Goal: Information Seeking & Learning: Learn about a topic

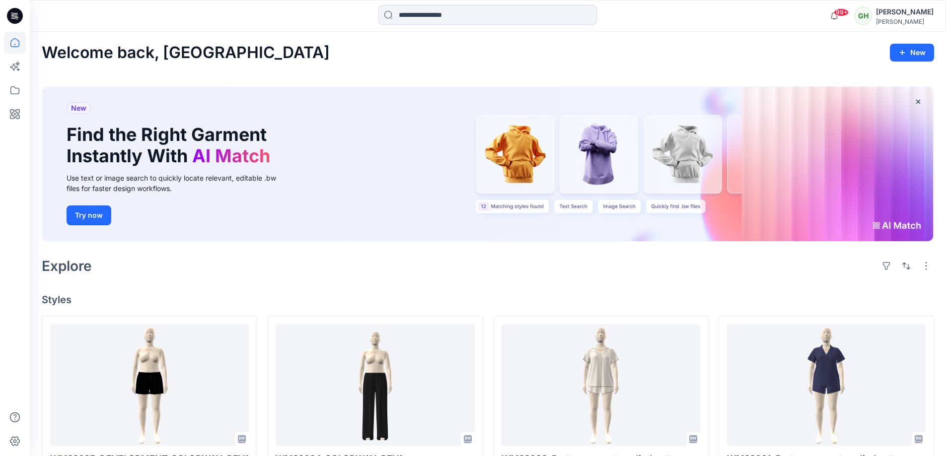
scroll to position [149, 0]
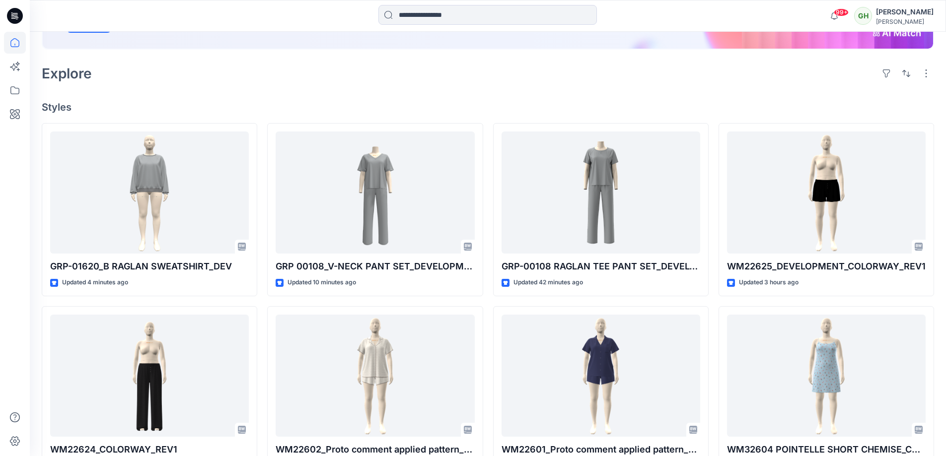
scroll to position [199, 0]
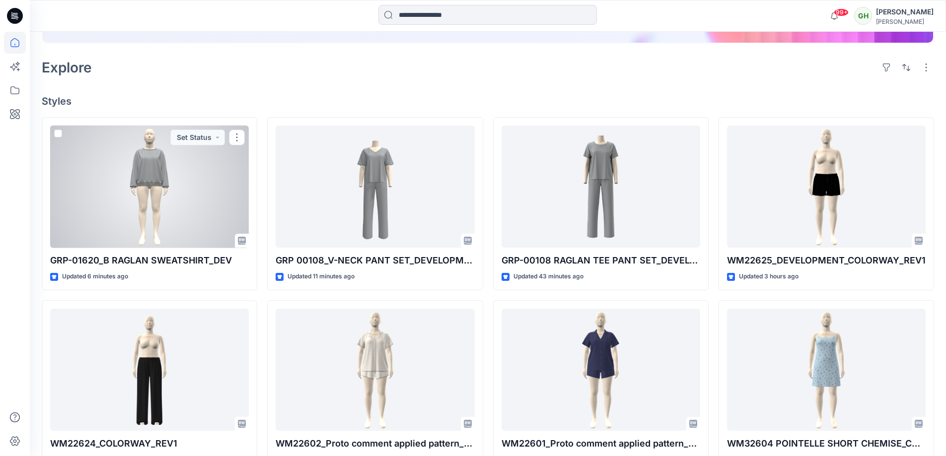
click at [116, 178] on div at bounding box center [149, 187] width 199 height 123
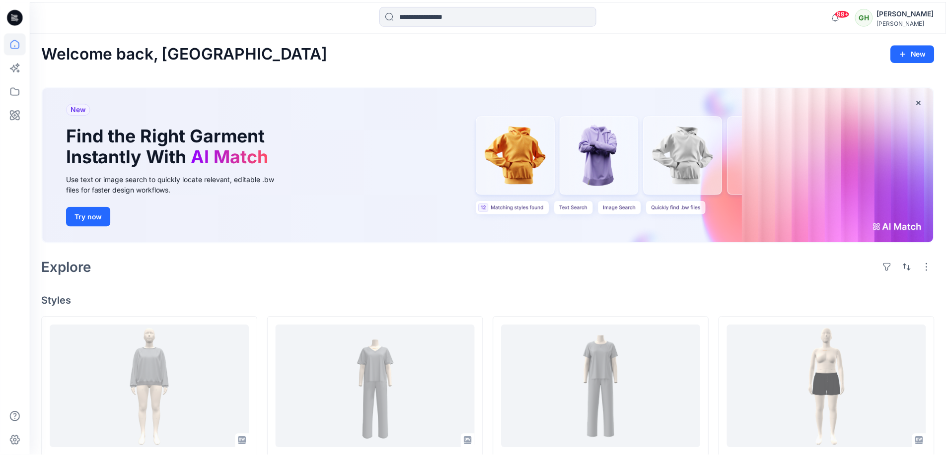
scroll to position [199, 0]
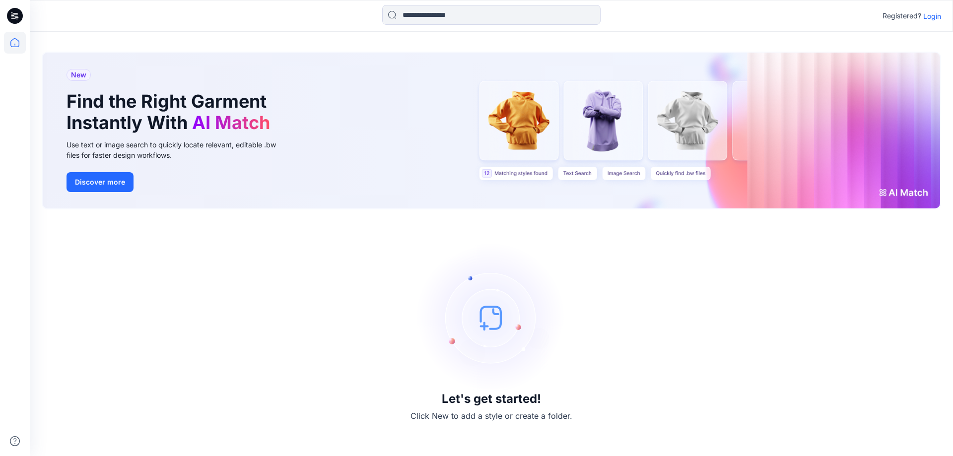
click at [928, 12] on p "Login" at bounding box center [932, 16] width 18 height 10
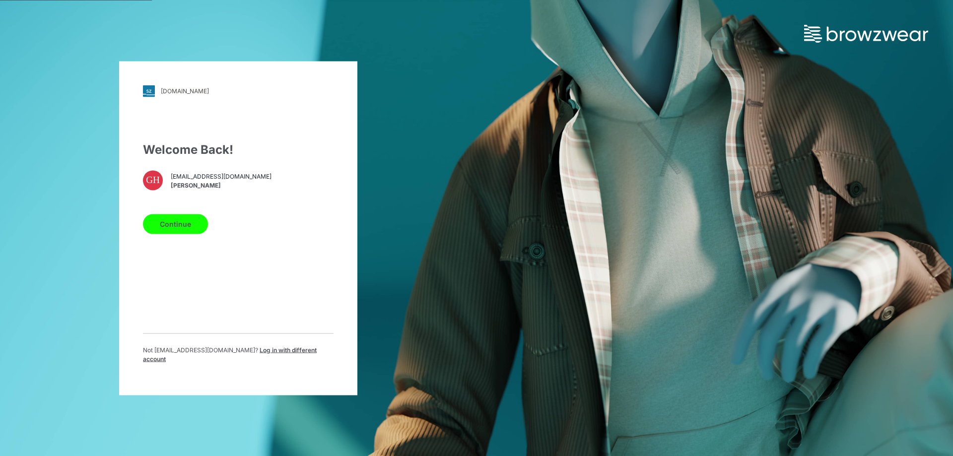
click at [155, 234] on button "Continue" at bounding box center [175, 224] width 65 height 20
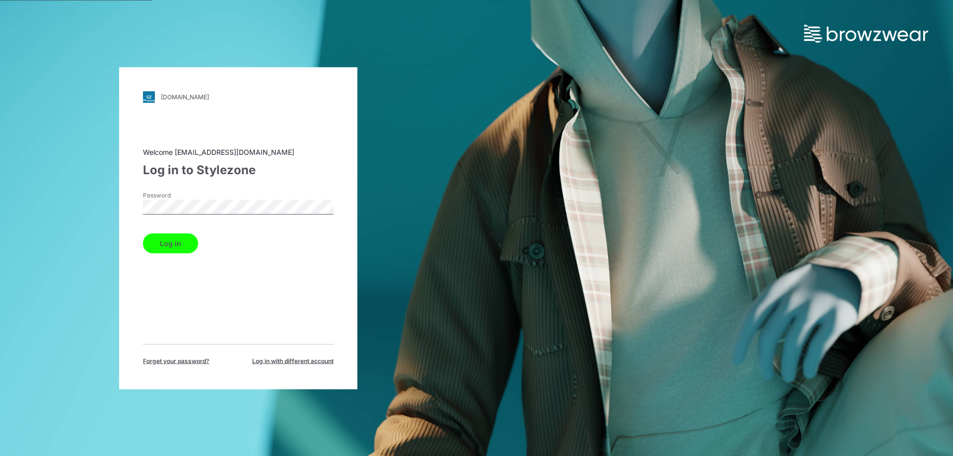
click at [168, 238] on button "Log in" at bounding box center [170, 243] width 55 height 20
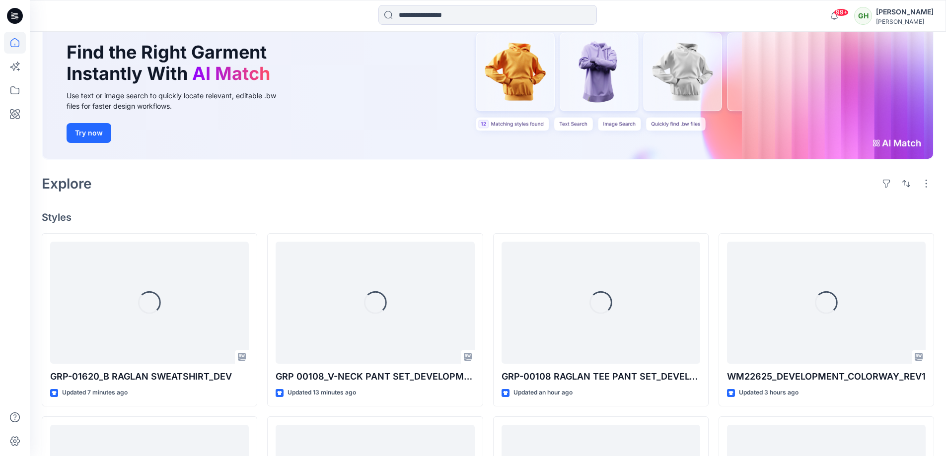
scroll to position [199, 0]
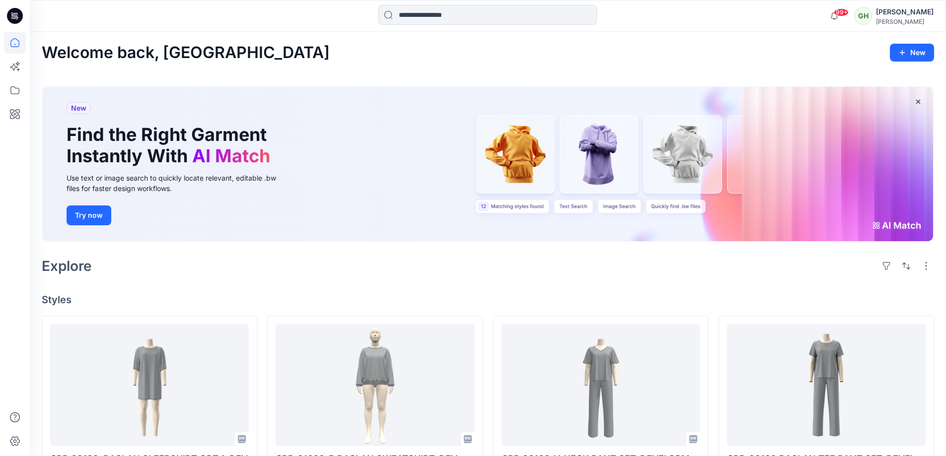
scroll to position [149, 0]
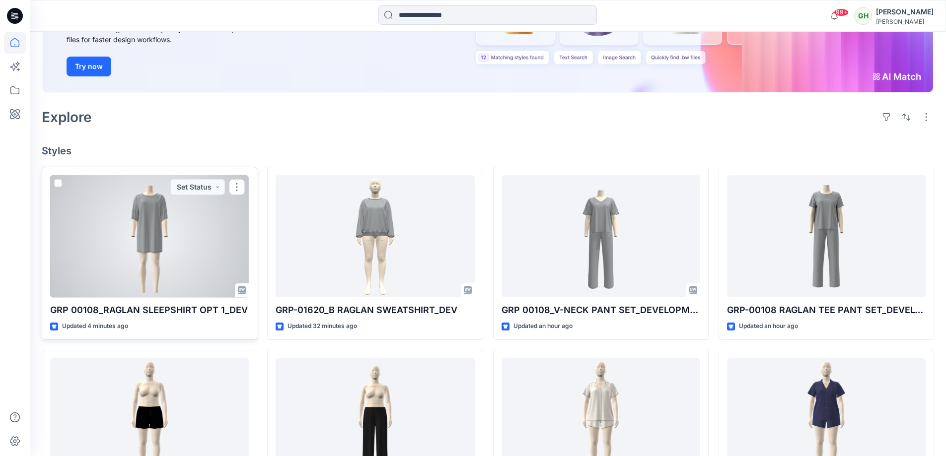
click at [114, 219] on div at bounding box center [149, 236] width 199 height 123
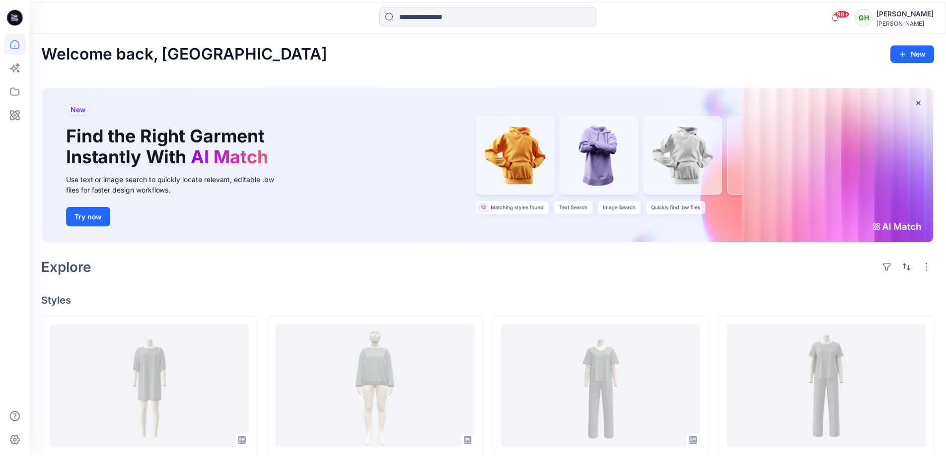
scroll to position [149, 0]
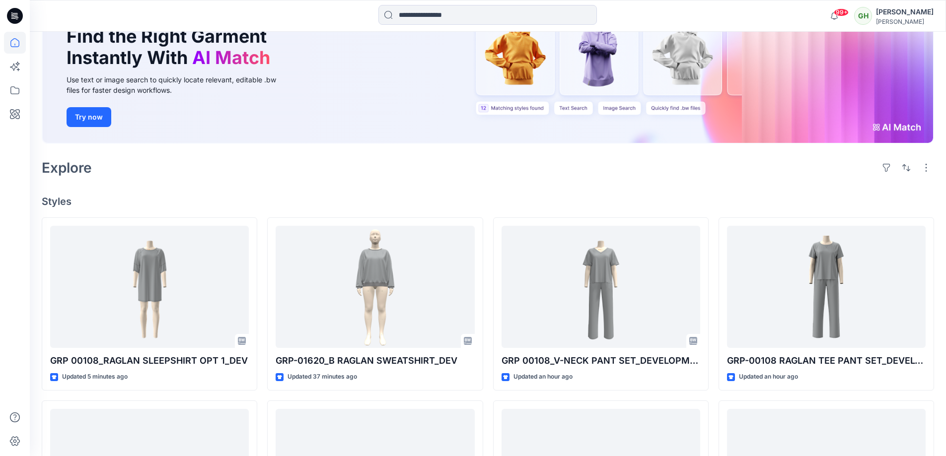
scroll to position [99, 0]
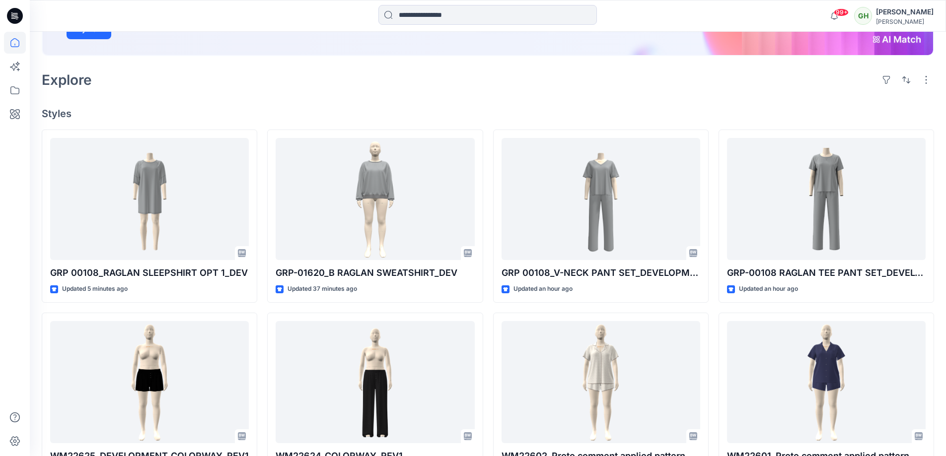
scroll to position [199, 0]
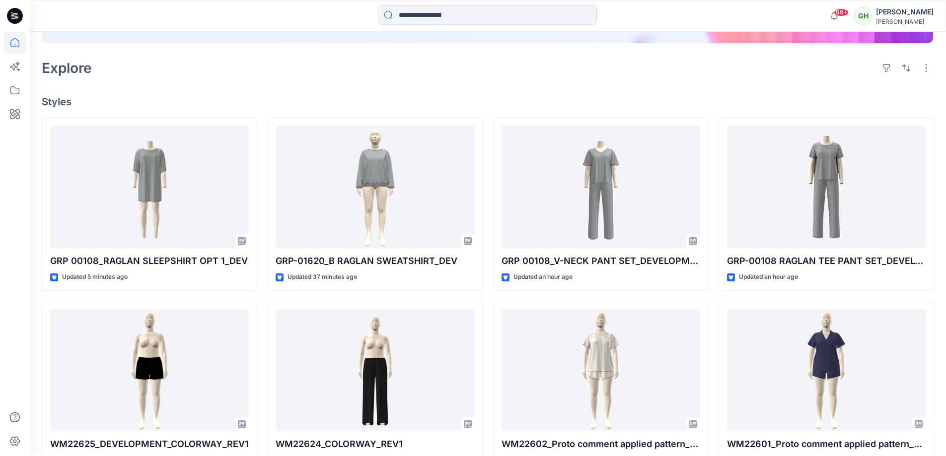
scroll to position [199, 0]
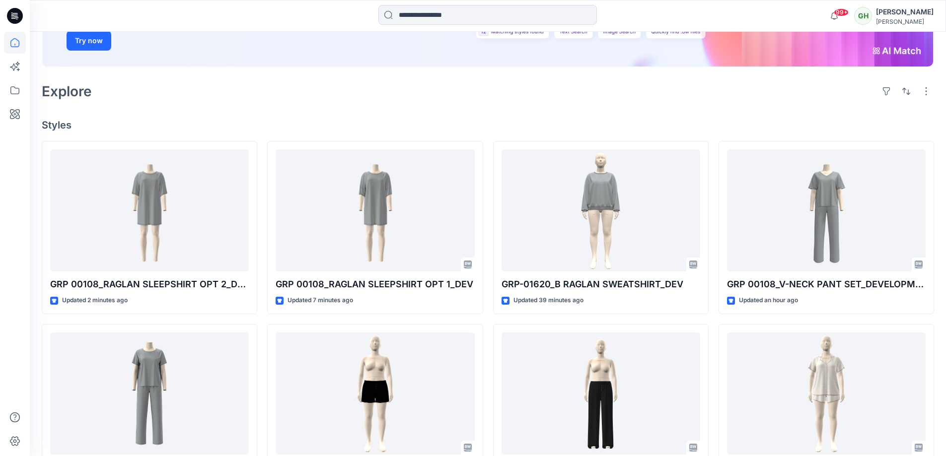
scroll to position [199, 0]
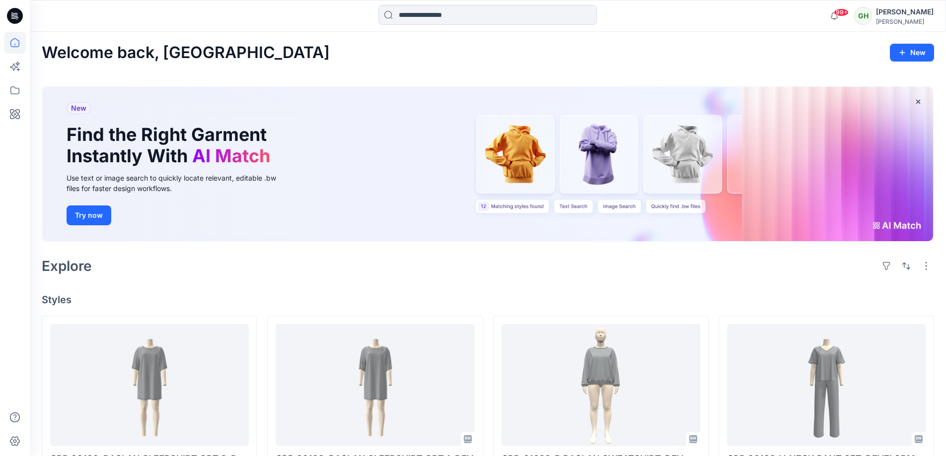
scroll to position [99, 0]
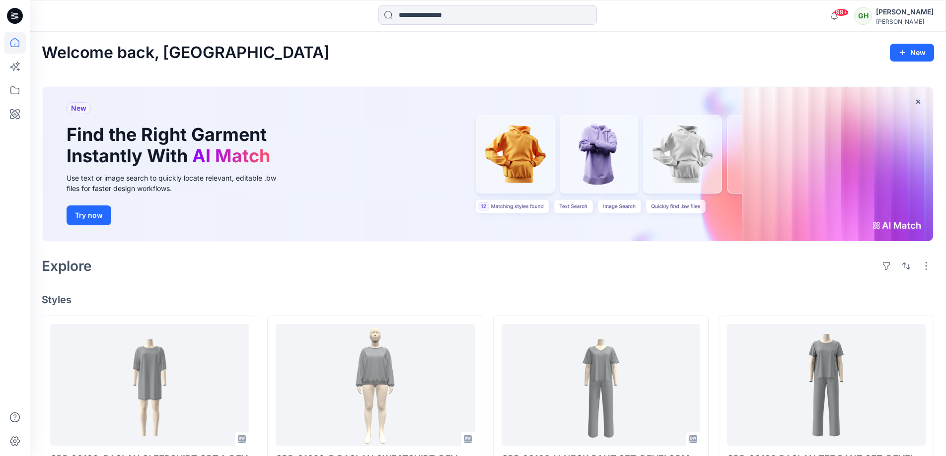
scroll to position [149, 0]
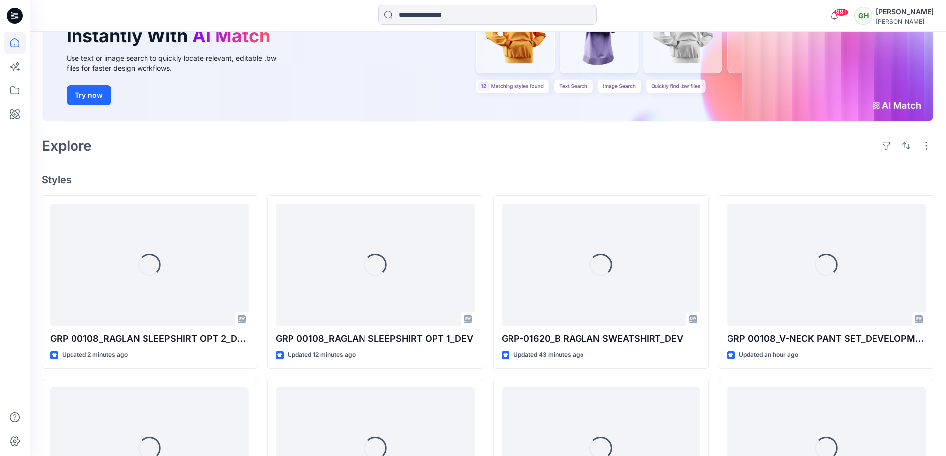
scroll to position [149, 0]
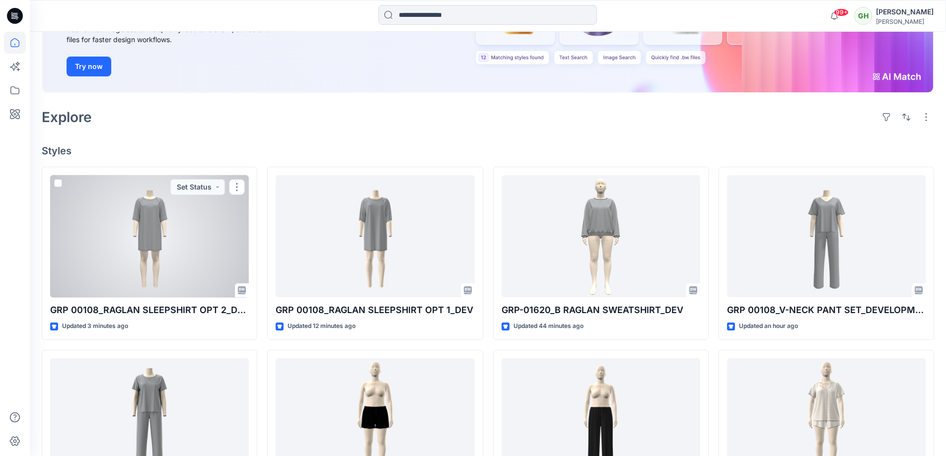
click at [227, 240] on div at bounding box center [149, 236] width 199 height 123
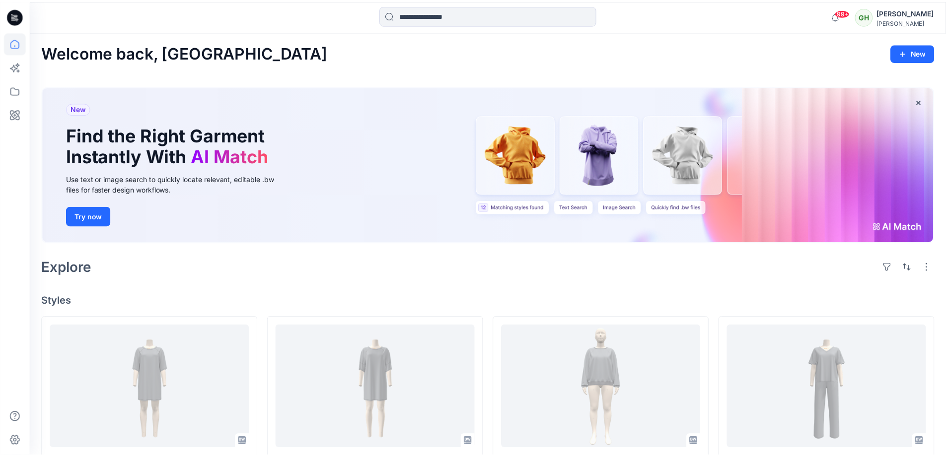
scroll to position [149, 0]
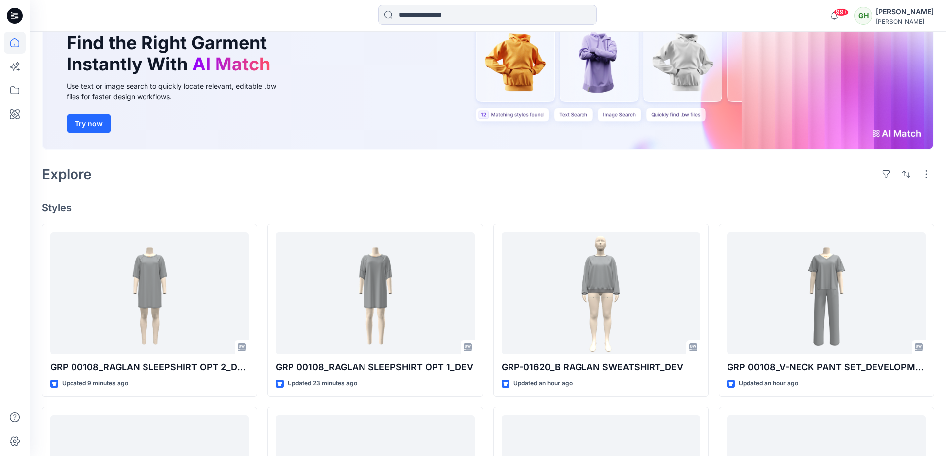
scroll to position [149, 0]
